Goal: Find specific page/section: Find specific page/section

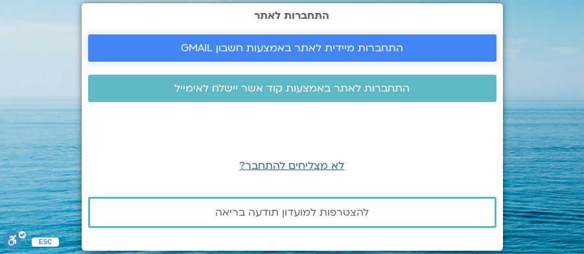
click at [342, 48] on span "התחברות מיידית לאתר באמצעות חשבון GMAIL" at bounding box center [292, 48] width 222 height 12
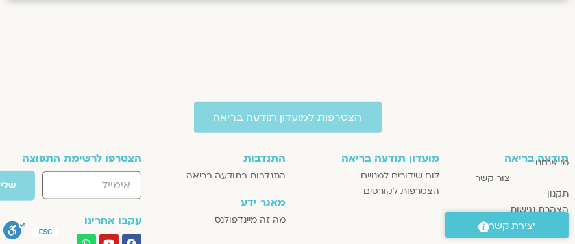
scroll to position [2134, 0]
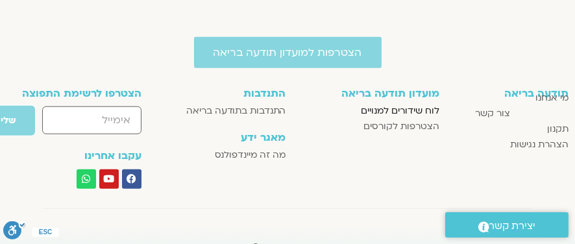
click at [405, 109] on span "לוח שידורים למנויים" at bounding box center [400, 111] width 78 height 16
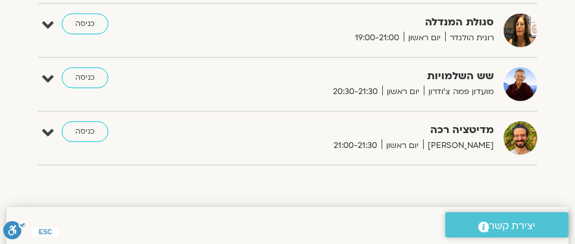
scroll to position [1102, 0]
